Goal: Register for event/course

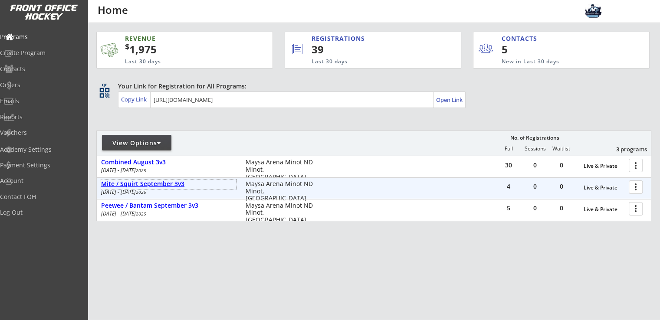
click at [156, 182] on div "Mite / Squirt September 3v3" at bounding box center [168, 184] width 135 height 7
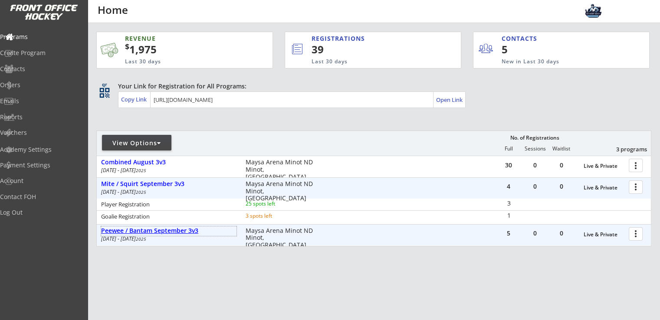
click at [187, 232] on div "Peewee / Bantam September 3v3" at bounding box center [168, 230] width 135 height 7
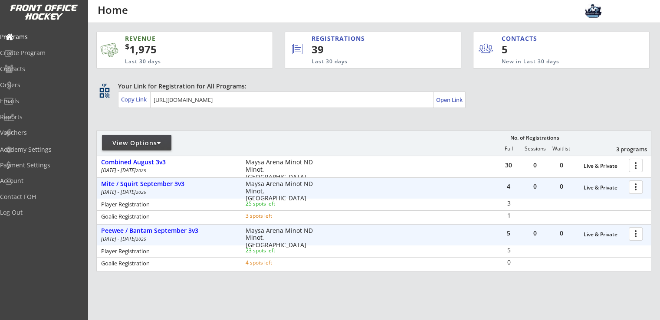
scroll to position [51, 0]
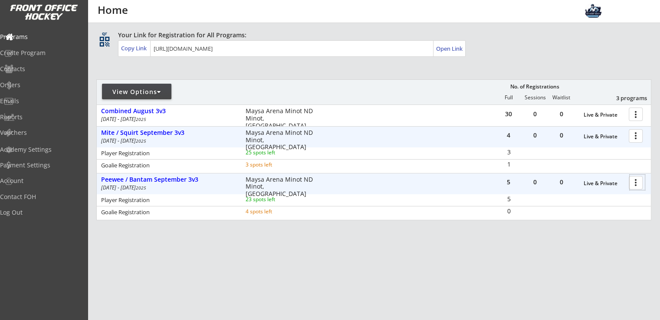
click at [639, 184] on div at bounding box center [637, 182] width 15 height 15
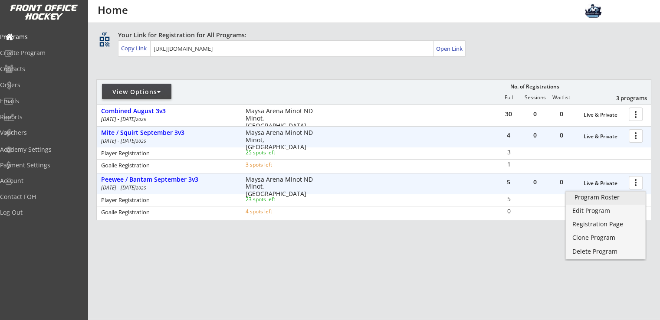
click at [615, 199] on div "Program Roster" at bounding box center [606, 197] width 62 height 6
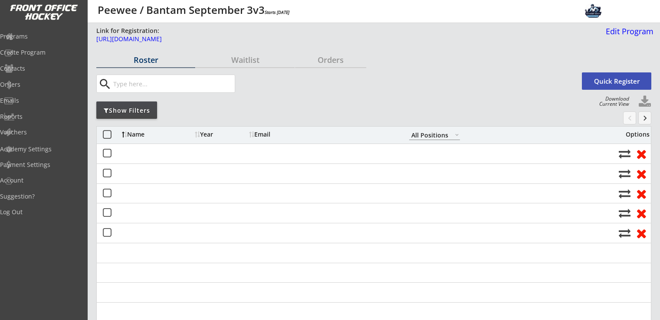
select select ""All Positions""
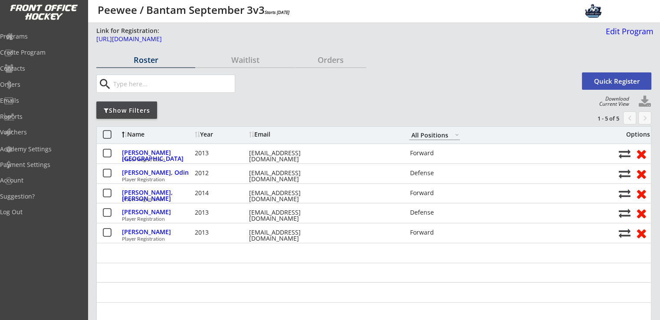
click at [365, 96] on div "search Quick Register" at bounding box center [373, 84] width 555 height 28
click at [41, 39] on div "Programs" at bounding box center [41, 36] width 78 height 6
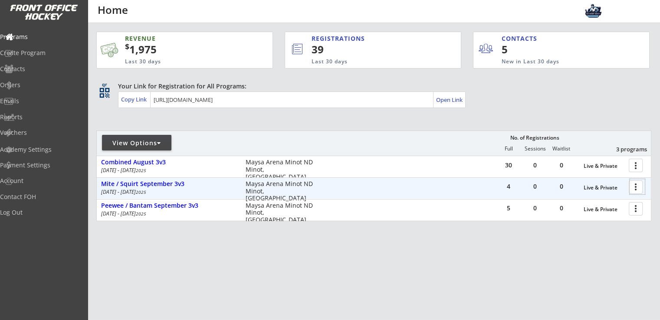
click at [637, 186] on div at bounding box center [637, 186] width 15 height 15
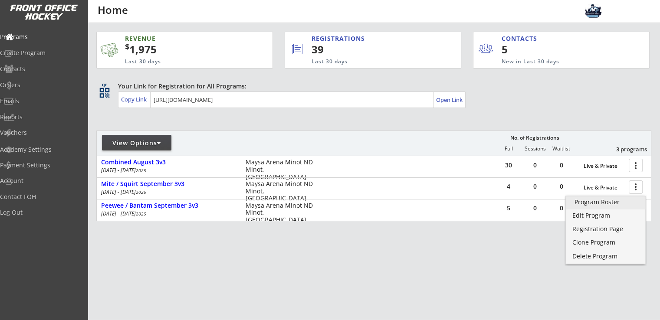
click at [604, 205] on div "Program Roster" at bounding box center [606, 202] width 62 height 6
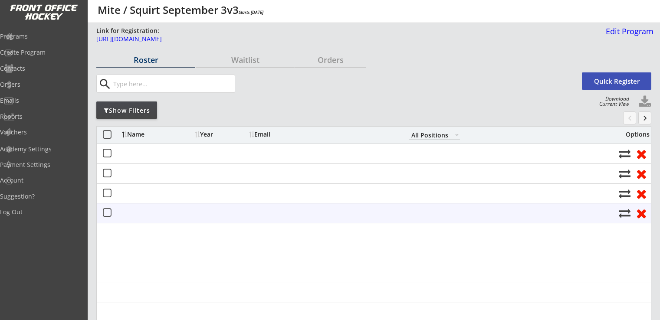
select select ""All Positions""
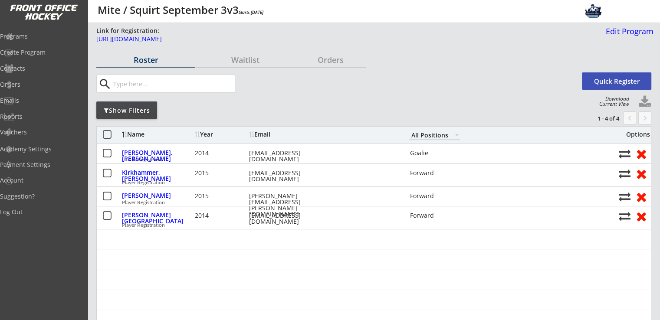
click at [610, 83] on button "Quick Register" at bounding box center [616, 80] width 69 height 17
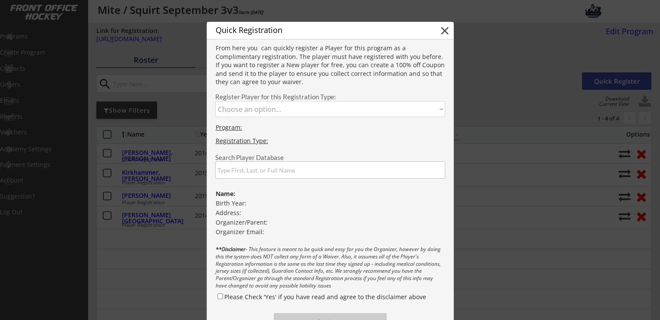
click at [295, 115] on select "Choose an option... Player Registration Goalie Registration" at bounding box center [330, 109] width 230 height 16
select select ""1348695171700984260__LOOKUP__1755207377587x519443291936915460""
click at [215, 101] on select "Choose an option... Player Registration Goalie Registration" at bounding box center [330, 109] width 230 height 16
click at [283, 174] on input "input" at bounding box center [330, 169] width 230 height 17
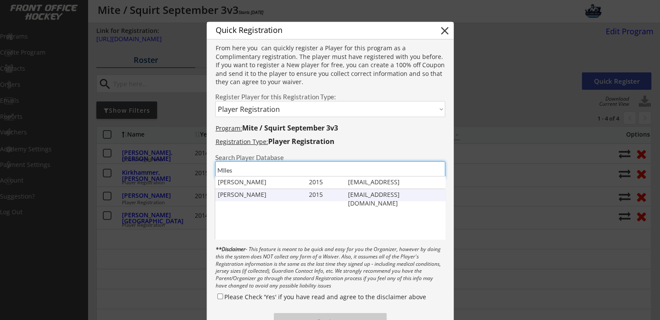
type input "MIles"
click at [363, 195] on div "akkelly504@gmail.com" at bounding box center [397, 195] width 98 height 9
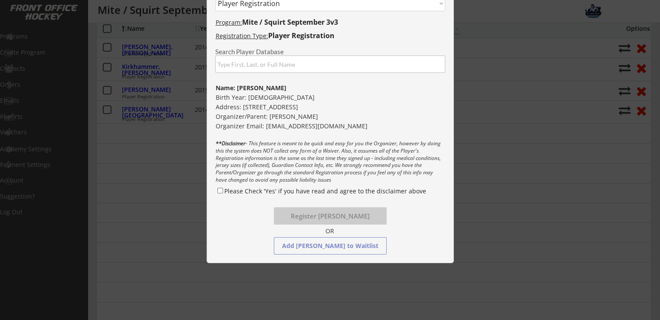
scroll to position [115, 0]
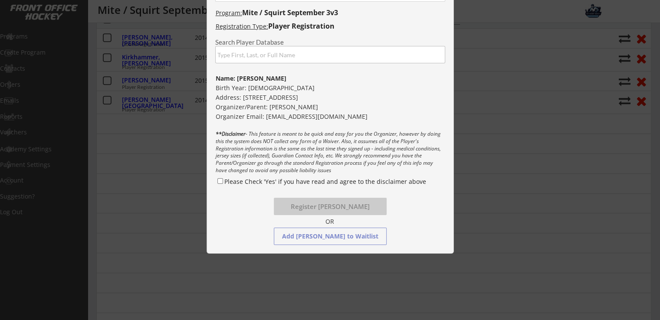
click at [415, 186] on div "Please Check 'Yes' if you have read and agree to the disclaimer above" at bounding box center [331, 183] width 230 height 13
click at [220, 180] on input "Please Check 'Yes' if you have read and agree to the disclaimer above" at bounding box center [220, 181] width 6 height 6
checkbox input "true"
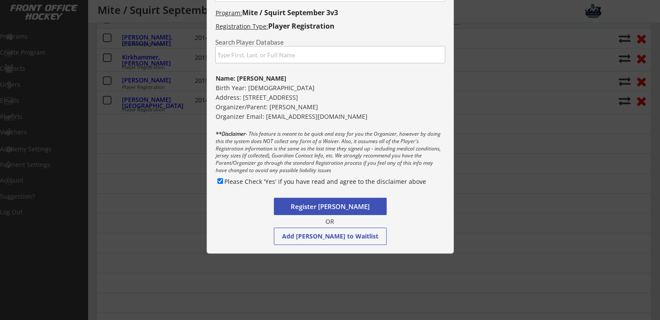
click at [345, 202] on button "Register Miles Bekkedahl" at bounding box center [330, 206] width 113 height 17
select select ""PLACEHOLDER_1427118222253""
checkbox input "false"
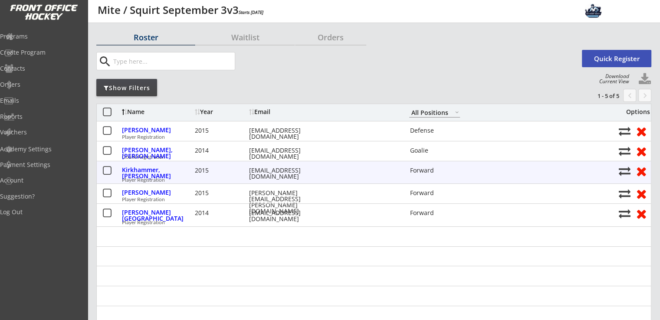
scroll to position [0, 0]
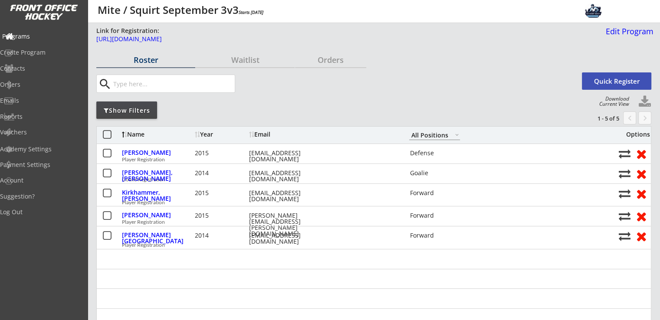
click at [40, 33] on div "Programs" at bounding box center [41, 36] width 78 height 6
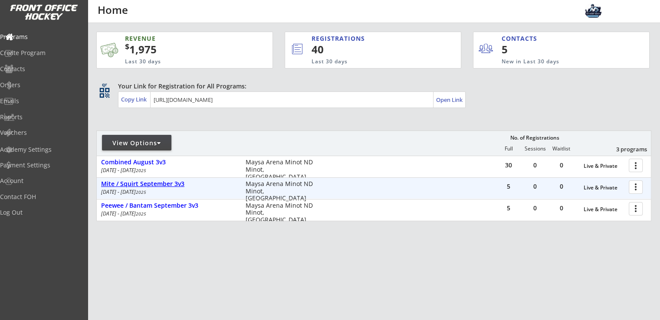
click at [164, 184] on div "Mite / Squirt September 3v3" at bounding box center [168, 184] width 135 height 7
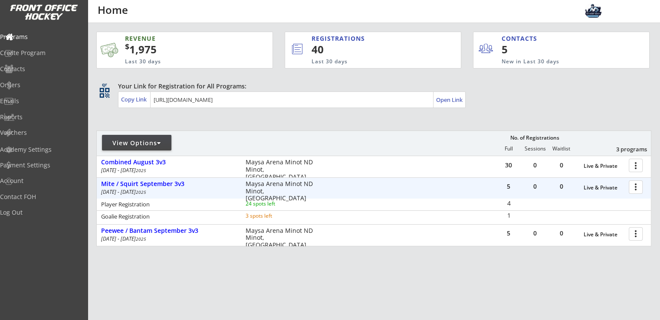
click at [637, 183] on div at bounding box center [637, 186] width 15 height 15
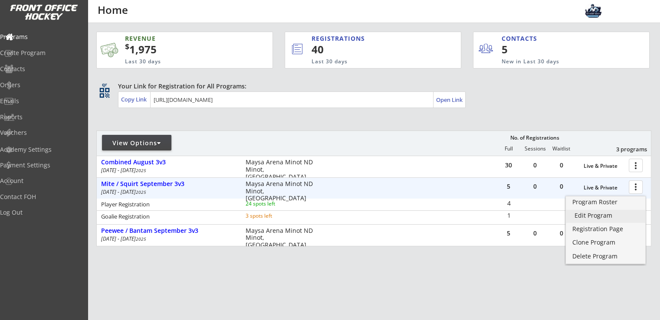
click at [600, 219] on div "Edit Program" at bounding box center [606, 216] width 62 height 6
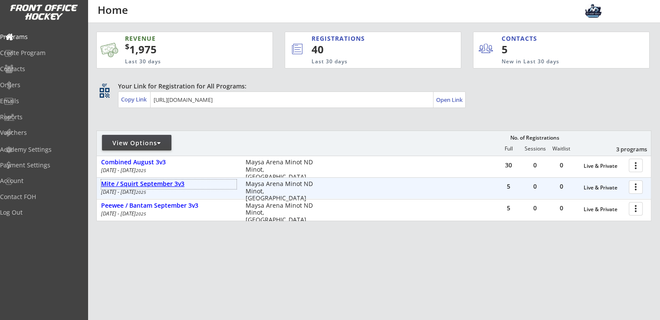
click at [150, 184] on div "Mite / Squirt September 3v3" at bounding box center [168, 184] width 135 height 7
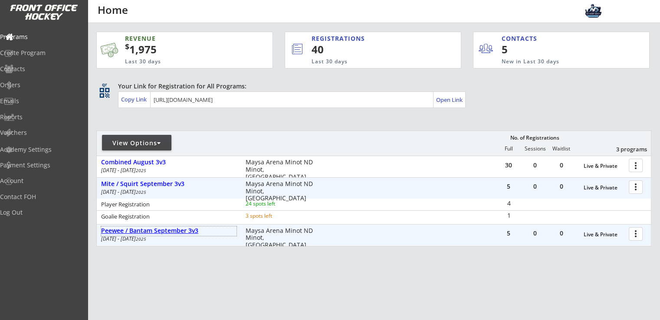
click at [184, 233] on div "Peewee / Bantam September 3v3" at bounding box center [168, 230] width 135 height 7
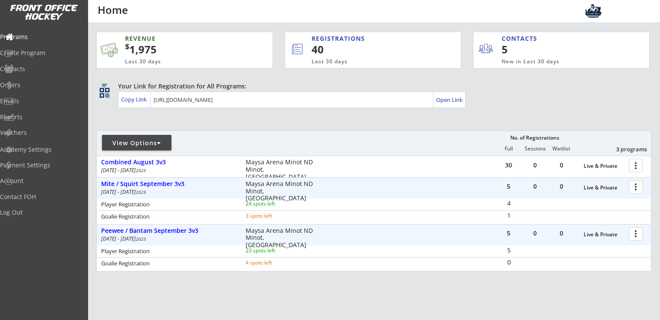
scroll to position [51, 0]
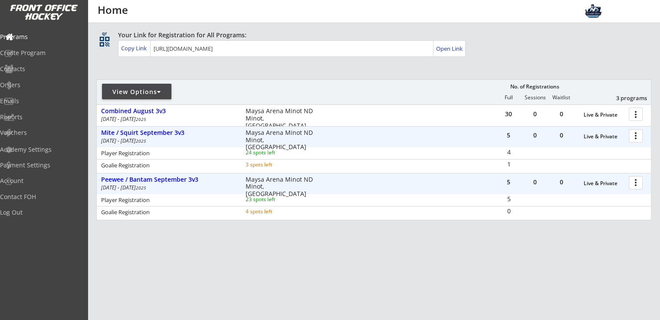
click at [636, 136] on div at bounding box center [637, 135] width 15 height 15
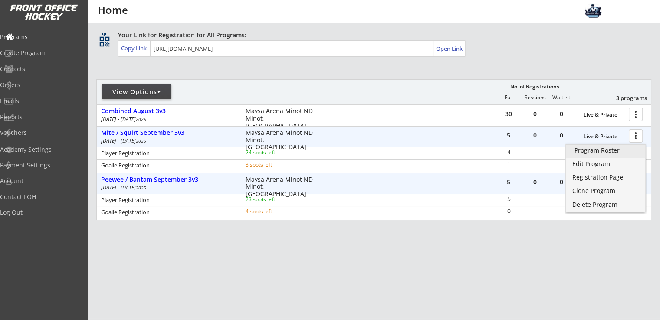
click at [616, 155] on link "Program Roster" at bounding box center [605, 151] width 79 height 13
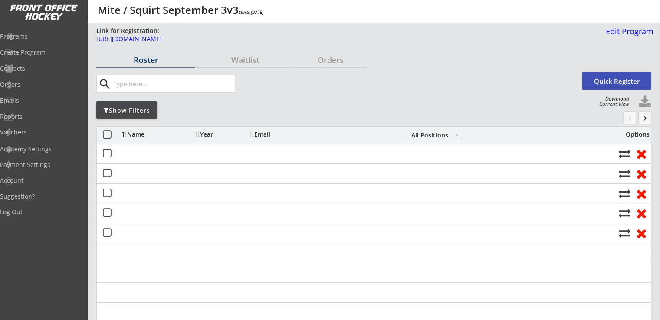
select select ""All Positions""
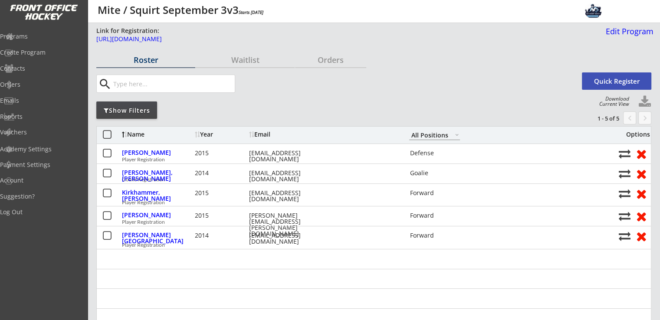
click at [617, 81] on button "Quick Register" at bounding box center [616, 80] width 69 height 17
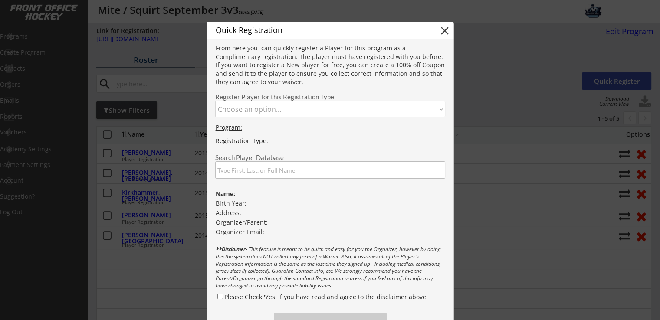
click at [319, 108] on select "Choose an option... Player Registration Goalie Registration" at bounding box center [330, 109] width 230 height 16
select select ""1348695171700984260__LOOKUP__1755207377587x519443291936915460""
click at [215, 101] on select "Choose an option... Player Registration Goalie Registration" at bounding box center [330, 109] width 230 height 16
click at [289, 172] on input "input" at bounding box center [330, 169] width 230 height 17
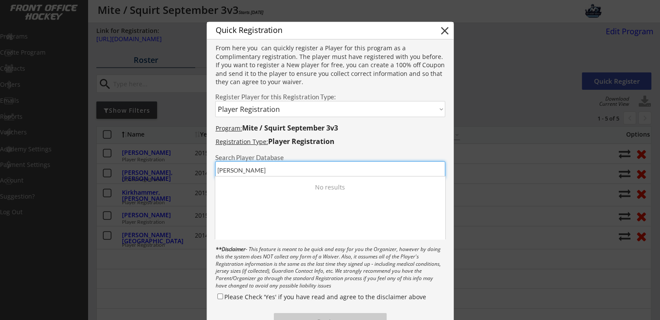
drag, startPoint x: 277, startPoint y: 170, endPoint x: 204, endPoint y: 166, distance: 73.4
click at [204, 166] on body "Link for Registration: https://frontofficehockey.com/program/1755207377587x7652…" at bounding box center [330, 160] width 660 height 320
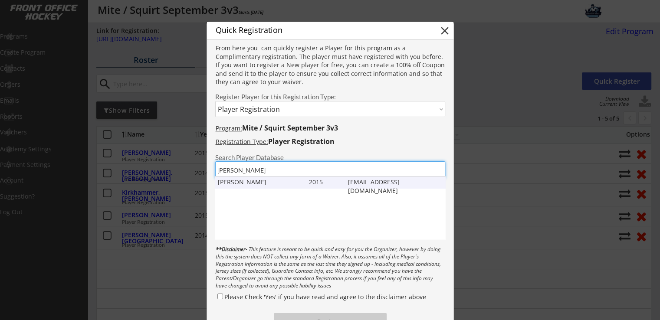
type input "berdahl"
click at [252, 184] on div "Beckam Berdahl" at bounding box center [261, 182] width 87 height 9
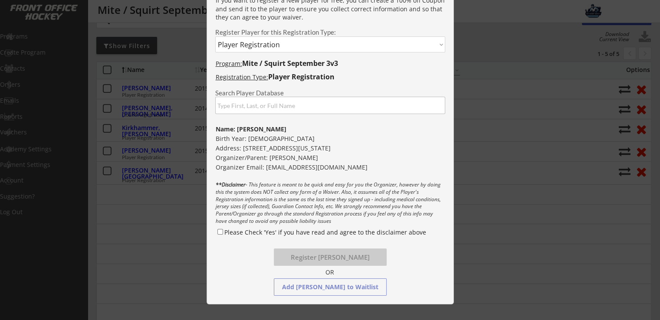
scroll to position [115, 0]
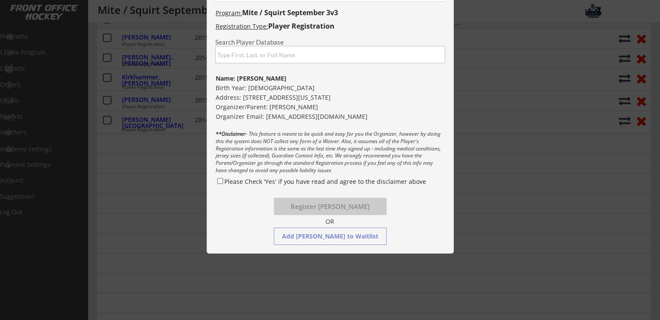
click at [221, 180] on input "Please Check 'Yes' if you have read and agree to the disclaimer above" at bounding box center [220, 181] width 6 height 6
checkbox input "true"
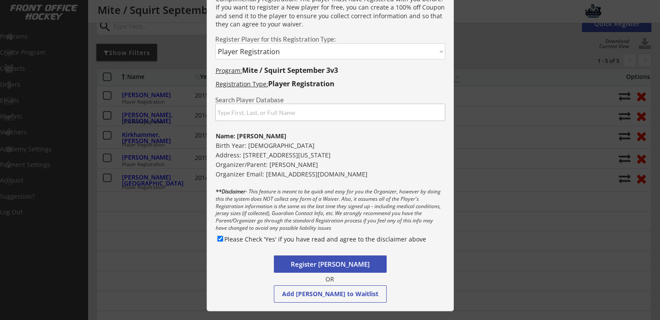
scroll to position [0, 0]
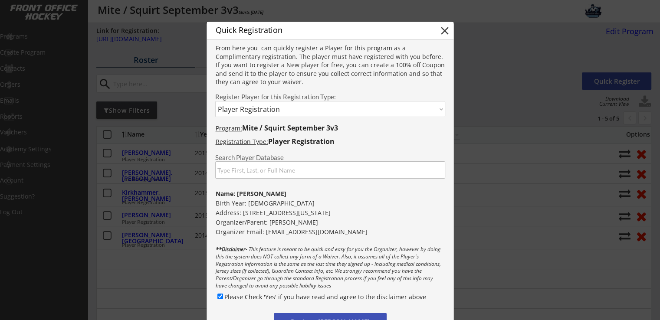
click at [441, 30] on button "close" at bounding box center [444, 30] width 13 height 13
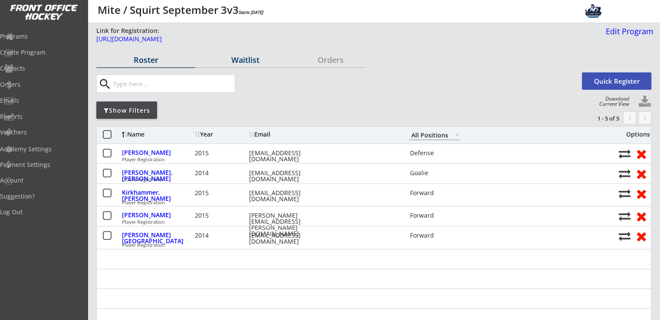
click at [253, 66] on div "Waitlist" at bounding box center [245, 60] width 99 height 15
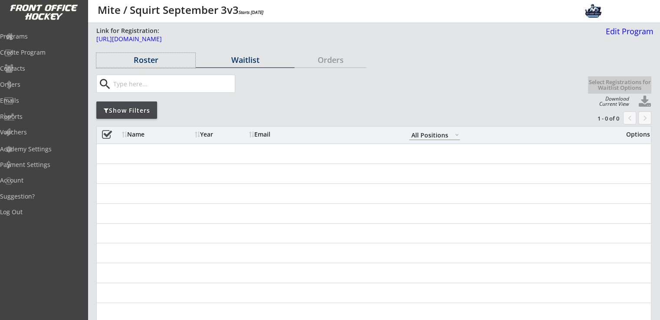
click at [146, 59] on div "Roster" at bounding box center [145, 60] width 99 height 8
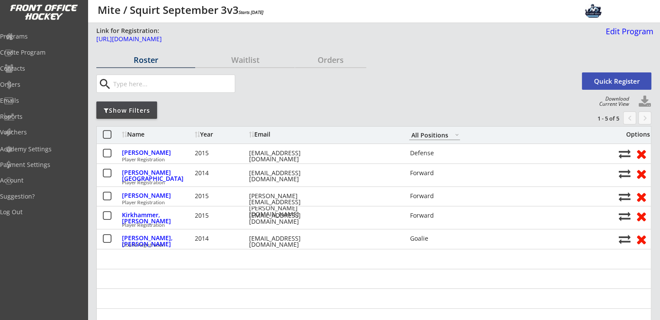
click at [38, 35] on div "Programs" at bounding box center [41, 36] width 82 height 6
